Goal: Find specific page/section: Find specific page/section

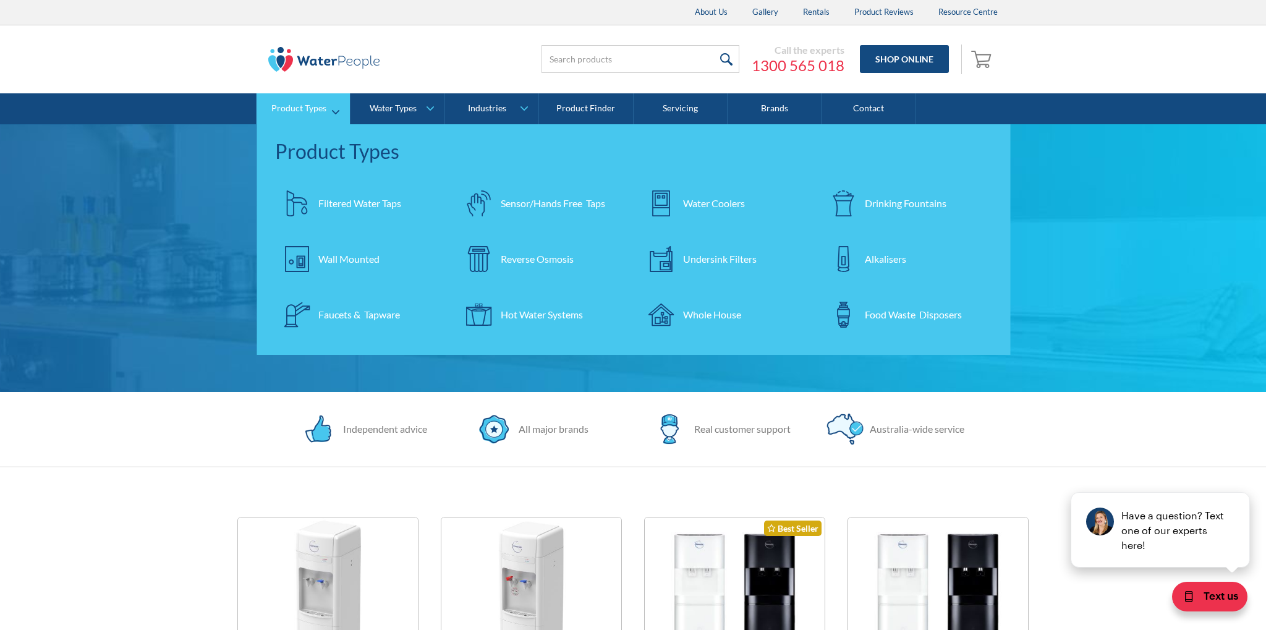
click at [696, 258] on div "Undersink Filters" at bounding box center [720, 259] width 74 height 15
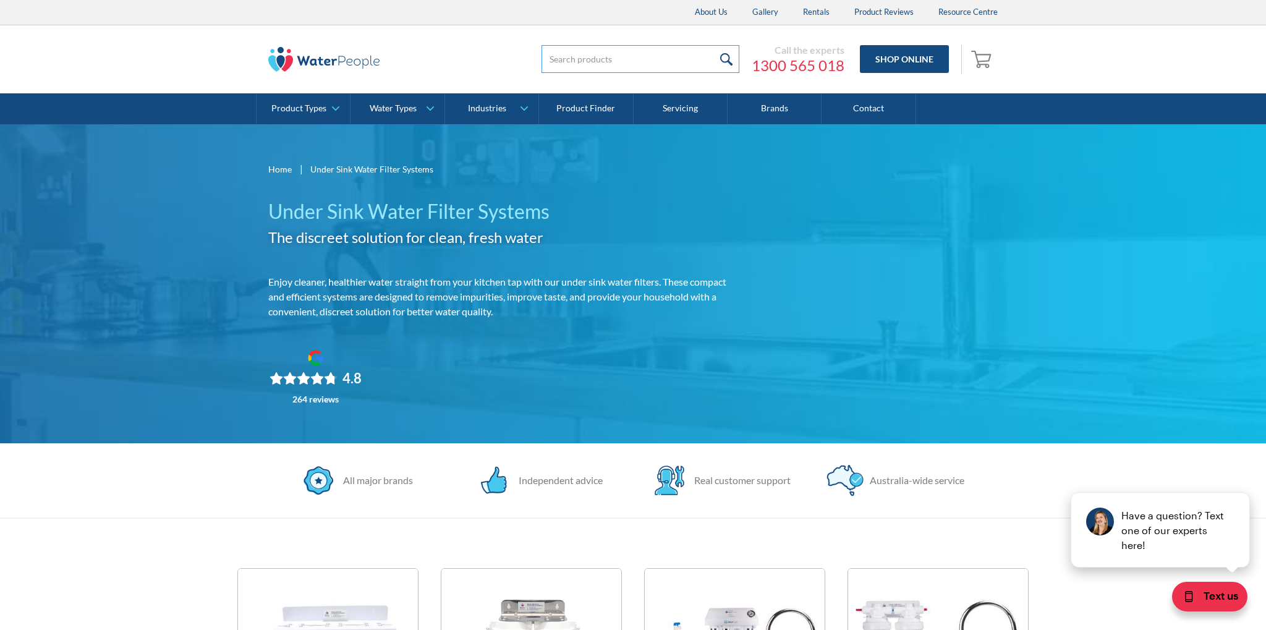
click at [617, 62] on input "search" at bounding box center [640, 59] width 198 height 28
type input "filter"
click at [712, 45] on input "submit" at bounding box center [725, 59] width 27 height 28
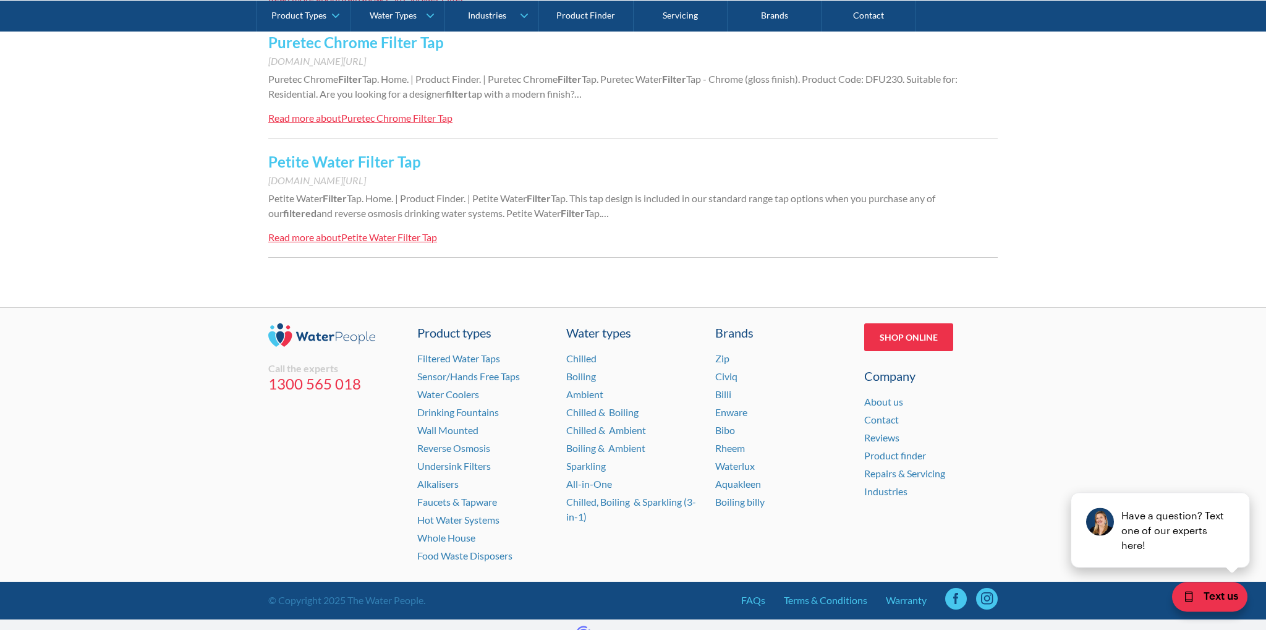
scroll to position [1261, 0]
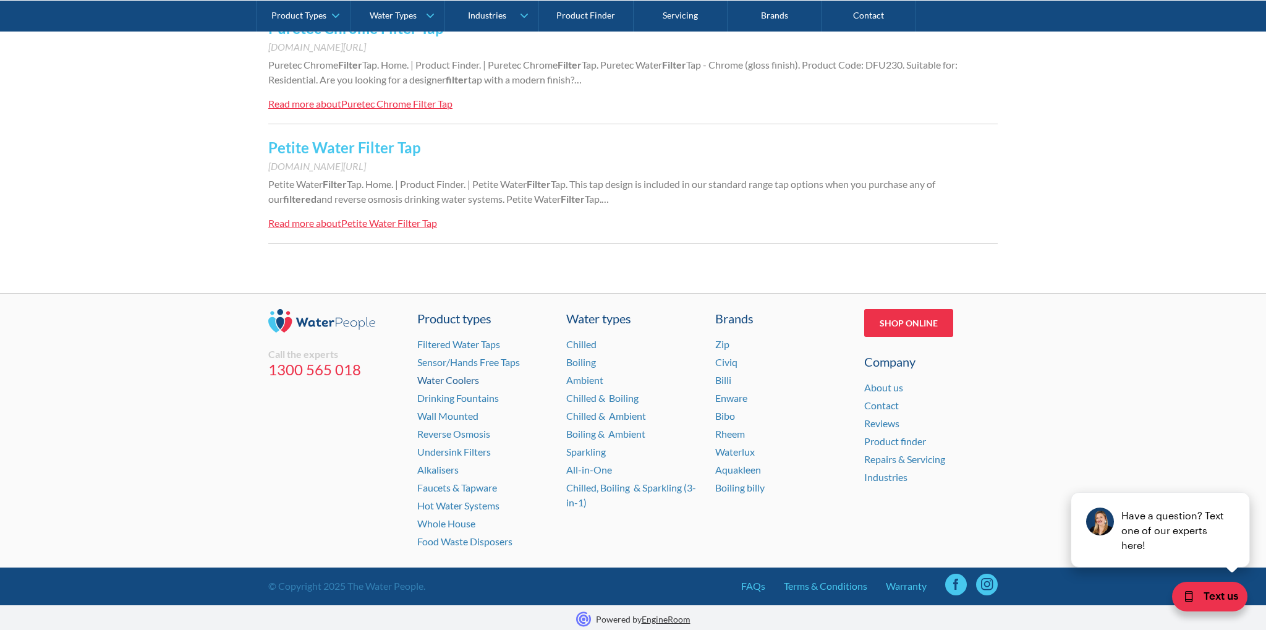
click at [455, 377] on link "Water Coolers" at bounding box center [448, 380] width 62 height 12
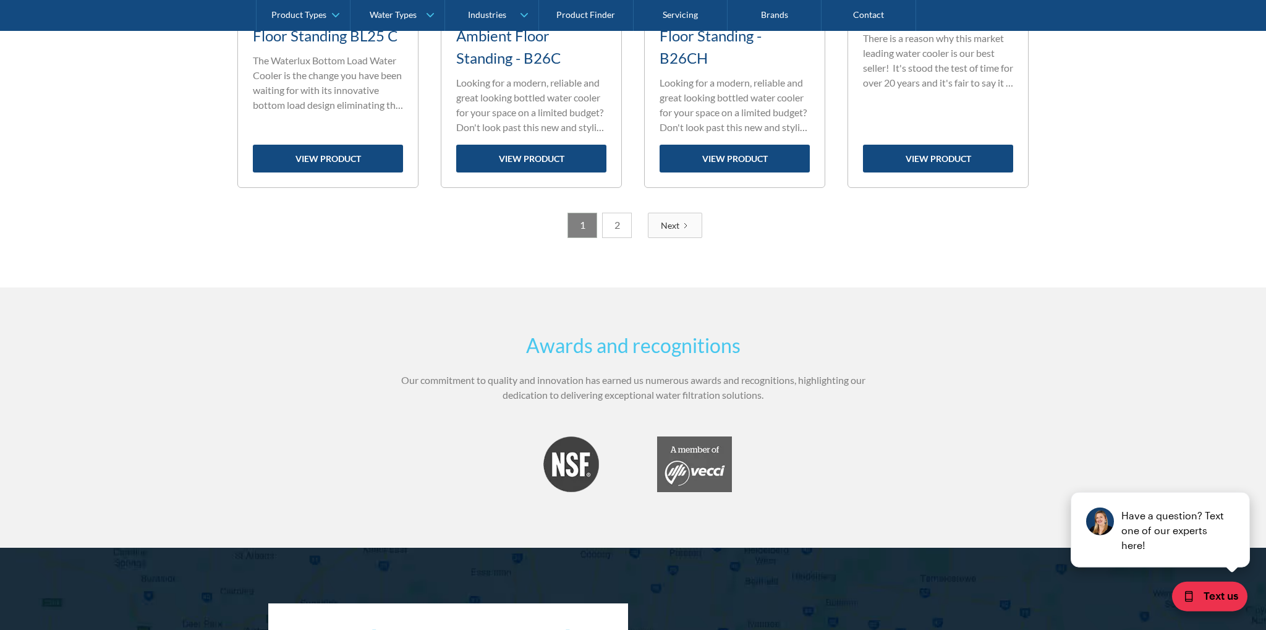
scroll to position [2262, 0]
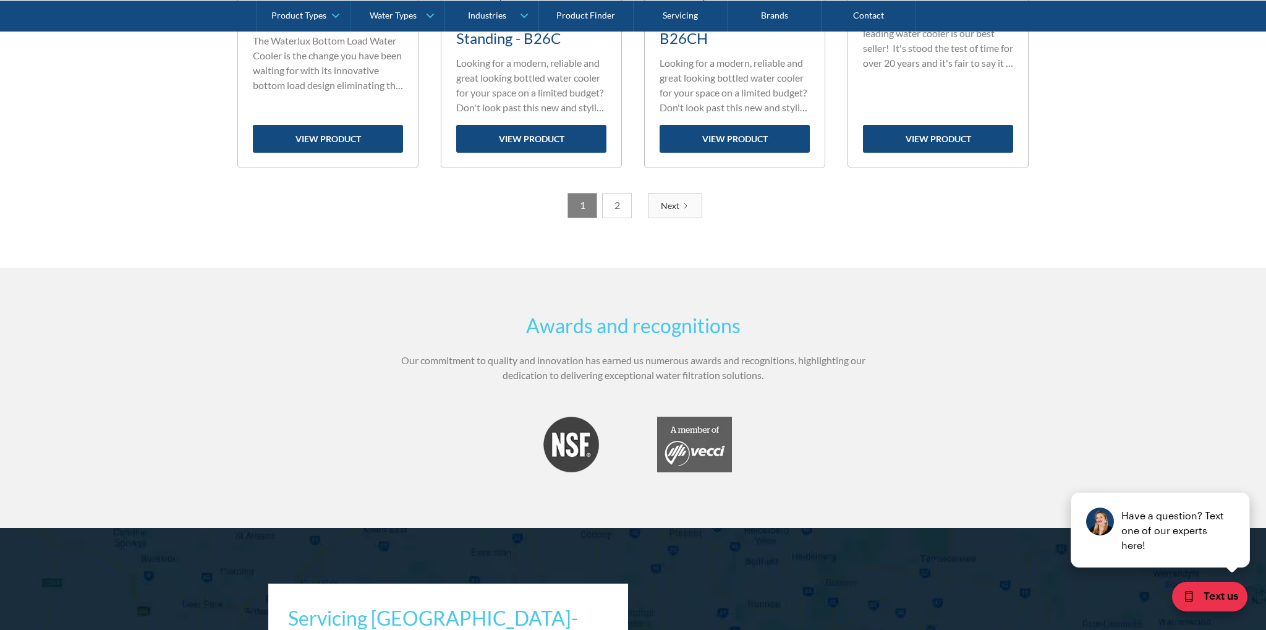
click at [688, 209] on link "Next" at bounding box center [675, 205] width 54 height 25
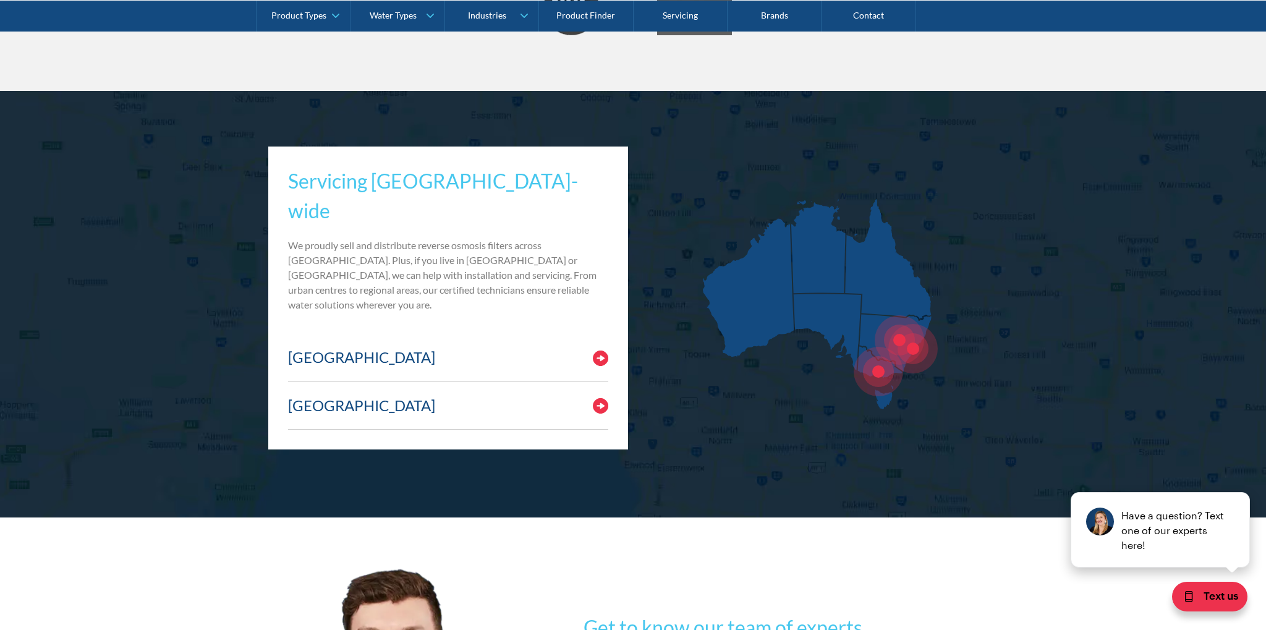
scroll to position [1261, 0]
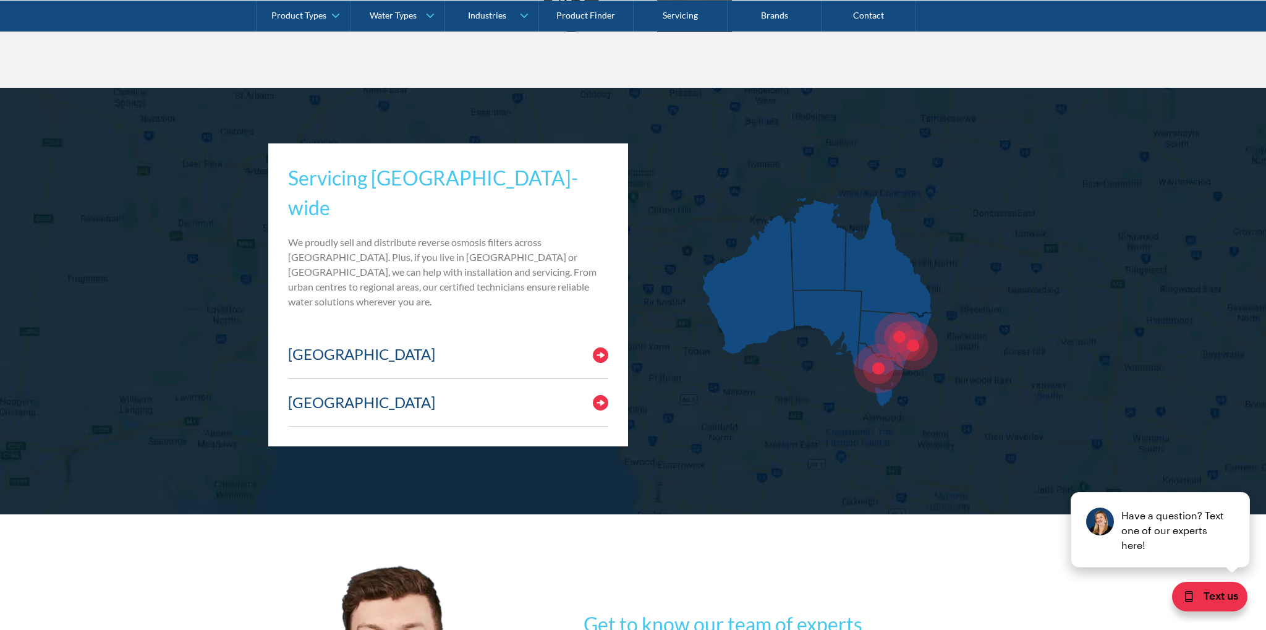
click at [310, 345] on h3 "[GEOGRAPHIC_DATA]" at bounding box center [361, 354] width 147 height 18
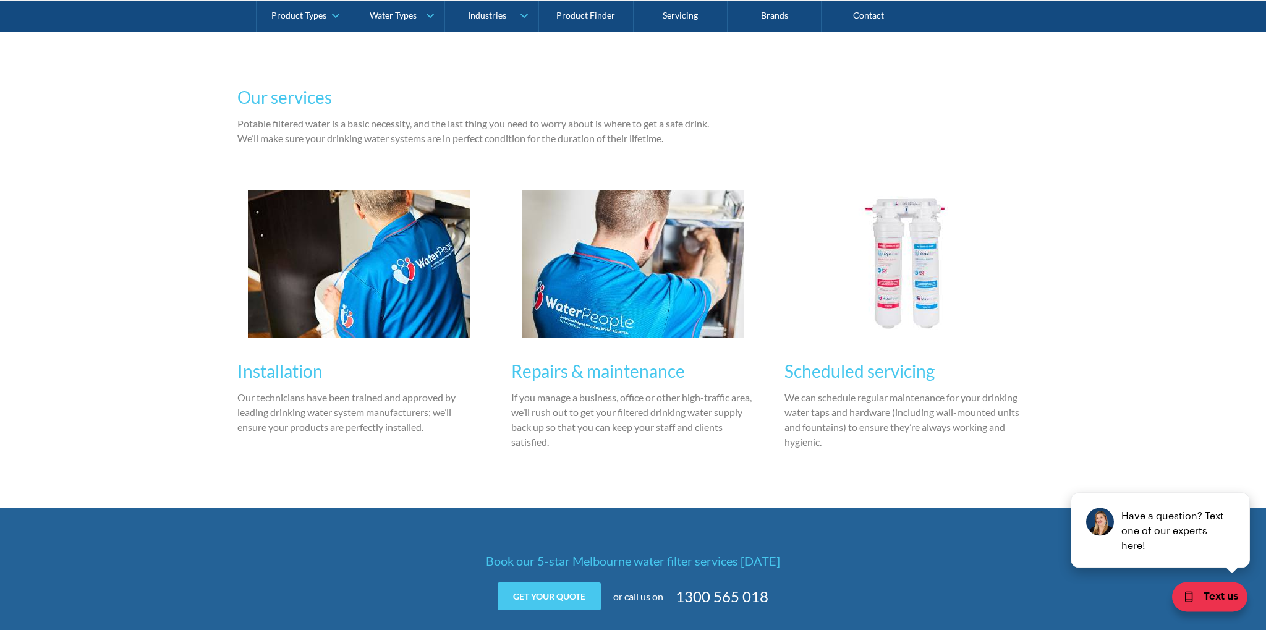
scroll to position [826, 0]
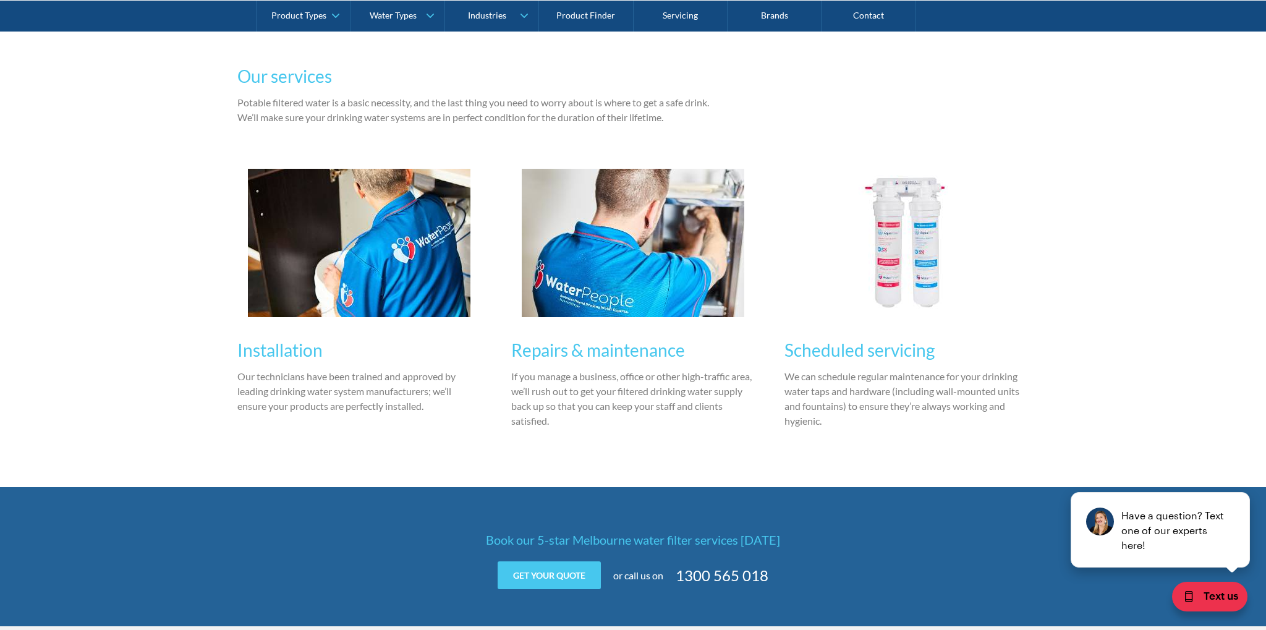
click at [908, 267] on img at bounding box center [906, 243] width 235 height 136
